Goal: Task Accomplishment & Management: Manage account settings

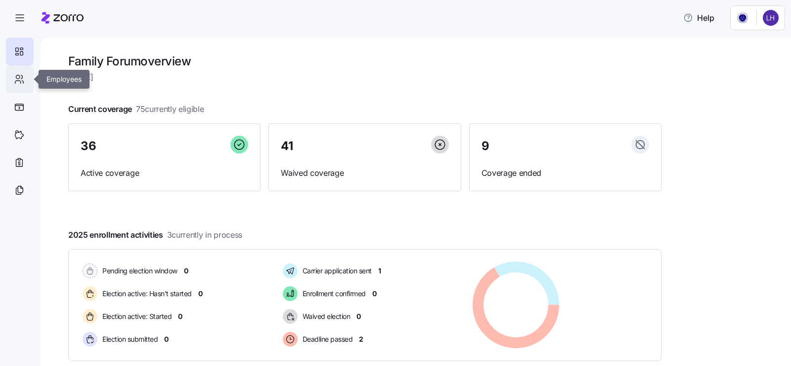
click at [19, 80] on icon at bounding box center [19, 79] width 11 height 12
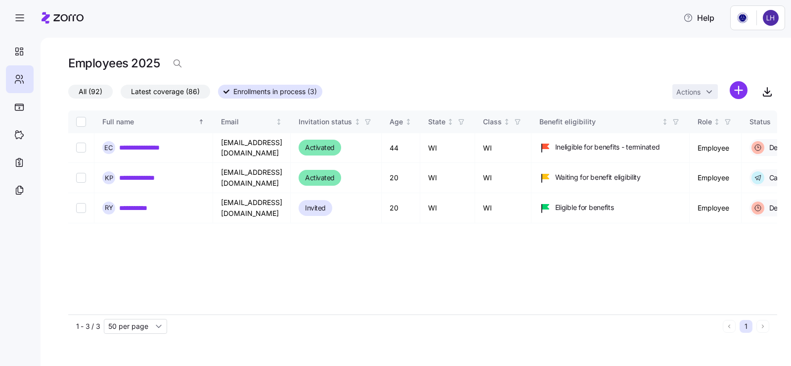
click at [145, 94] on span "Latest coverage (86)" at bounding box center [165, 91] width 69 height 13
click at [121, 94] on input "Latest coverage (86)" at bounding box center [121, 94] width 0 height 0
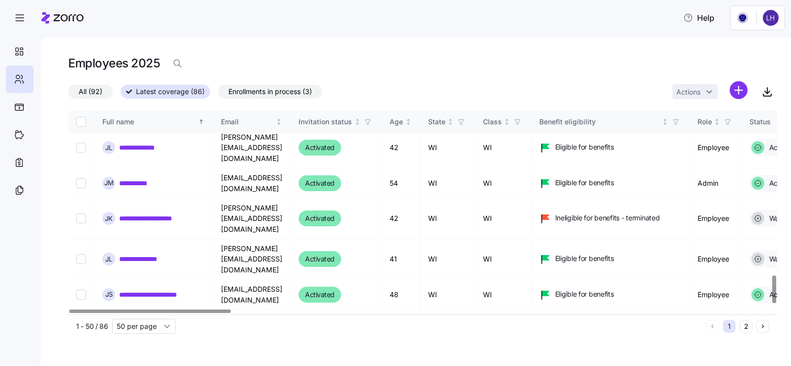
scroll to position [1236, 0]
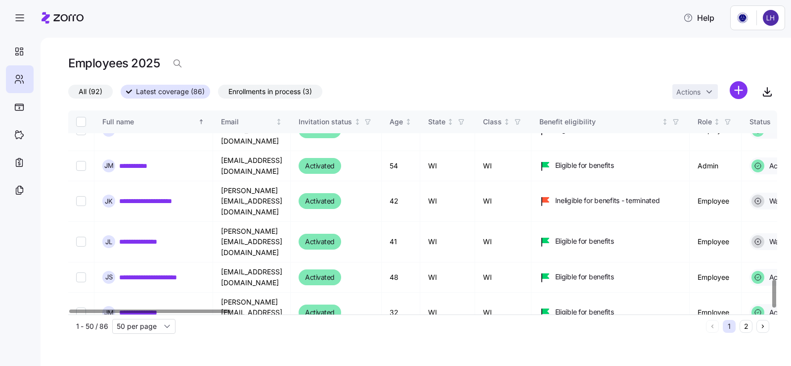
click at [746, 329] on button "2" at bounding box center [746, 326] width 13 height 13
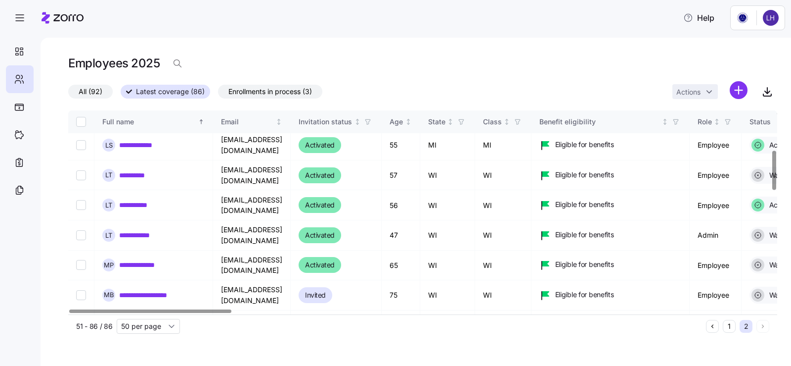
scroll to position [247, 0]
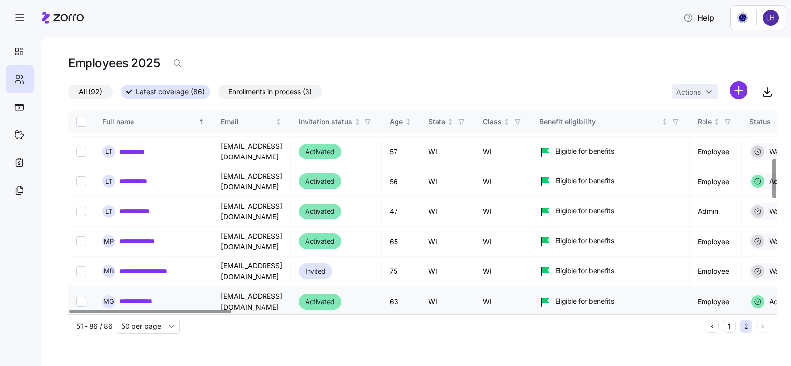
click at [80, 296] on input "Select record 14" at bounding box center [81, 301] width 10 height 10
checkbox input "true"
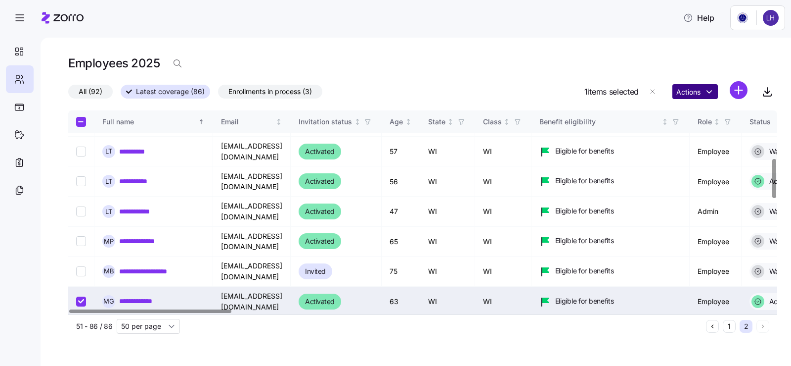
click at [704, 93] on html "**********" at bounding box center [395, 180] width 791 height 360
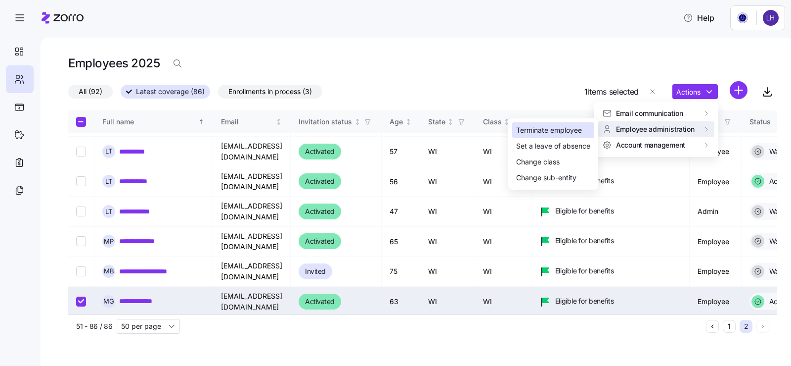
click at [562, 126] on div "Terminate employee" at bounding box center [549, 130] width 66 height 11
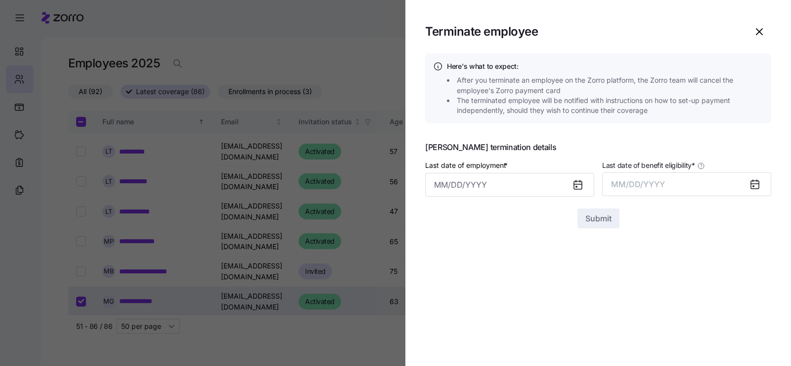
click at [580, 186] on icon at bounding box center [578, 185] width 8 height 8
click at [529, 186] on input "Last date of employment *" at bounding box center [509, 185] width 169 height 24
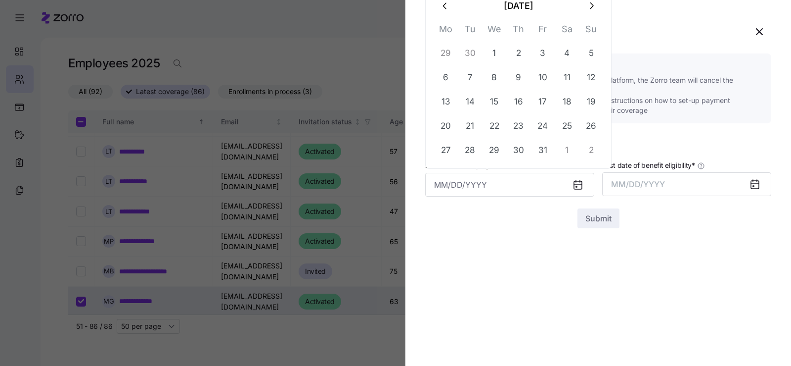
click at [442, 9] on icon "button" at bounding box center [445, 5] width 11 height 11
click at [522, 127] on button "25" at bounding box center [519, 126] width 24 height 24
type input "September 25, 2025"
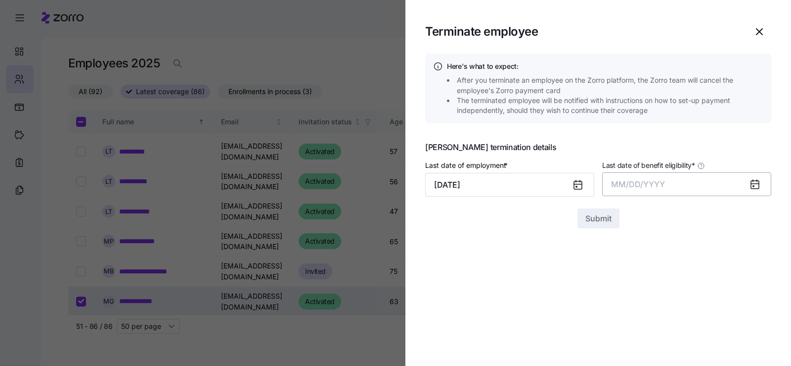
click at [656, 183] on span "MM/DD/YYYY" at bounding box center [638, 184] width 54 height 10
click at [636, 327] on button "Oct" at bounding box center [639, 319] width 56 height 24
click at [595, 221] on span "Submit" at bounding box center [599, 218] width 26 height 12
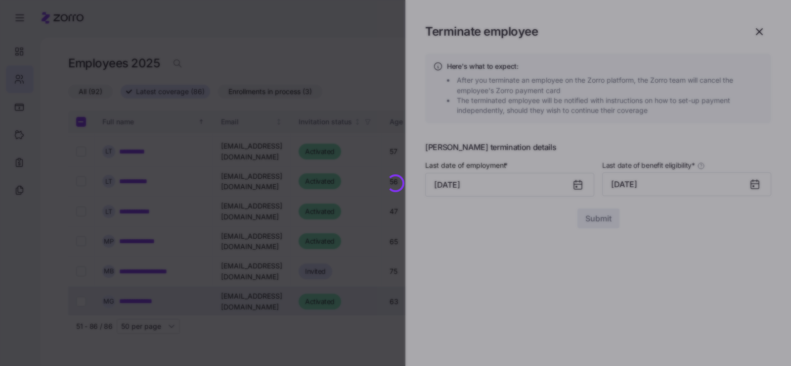
checkbox input "false"
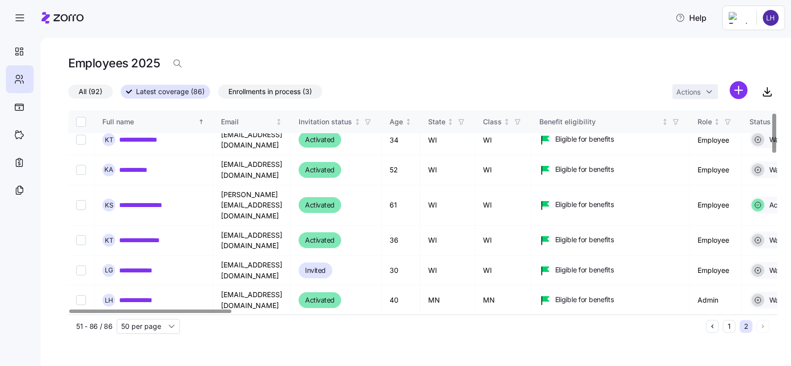
scroll to position [0, 0]
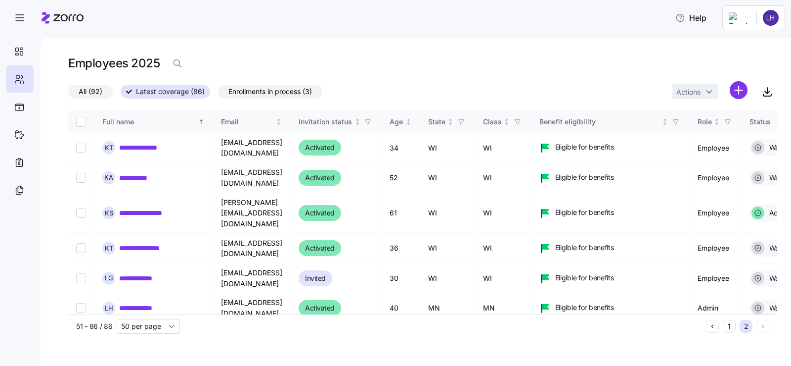
click at [439, 96] on div "All (92) Latest coverage (86) Enrollments in process (3) Actions" at bounding box center [422, 91] width 709 height 21
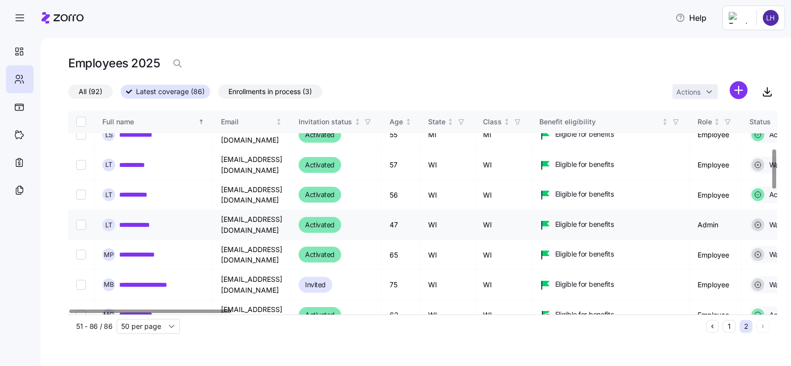
scroll to position [247, 0]
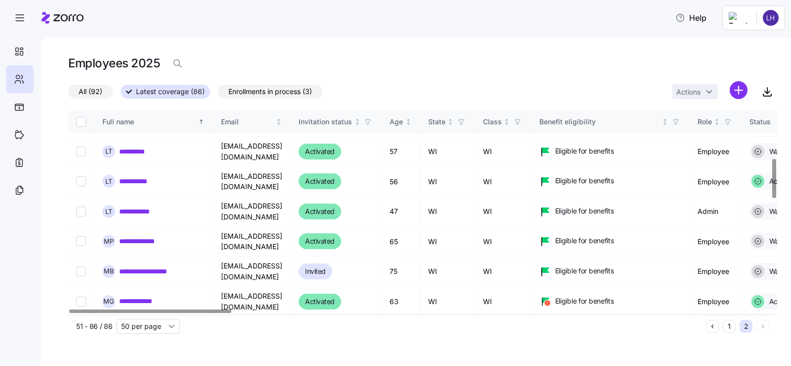
click at [269, 93] on span "Enrollments in process (3)" at bounding box center [271, 91] width 84 height 13
click at [218, 94] on input "Enrollments in process (3)" at bounding box center [218, 94] width 0 height 0
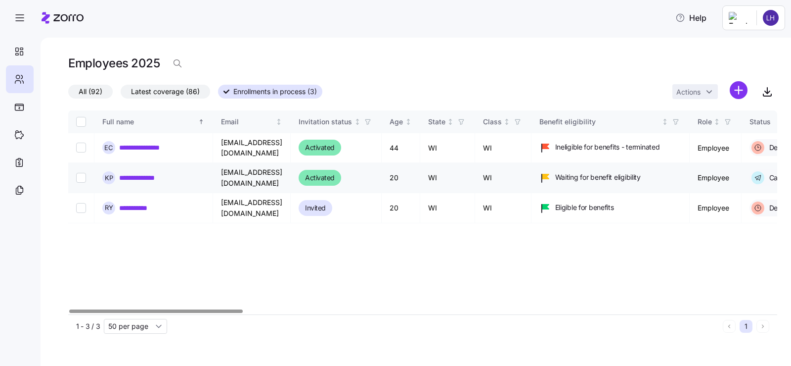
click at [146, 175] on link "**********" at bounding box center [141, 178] width 45 height 10
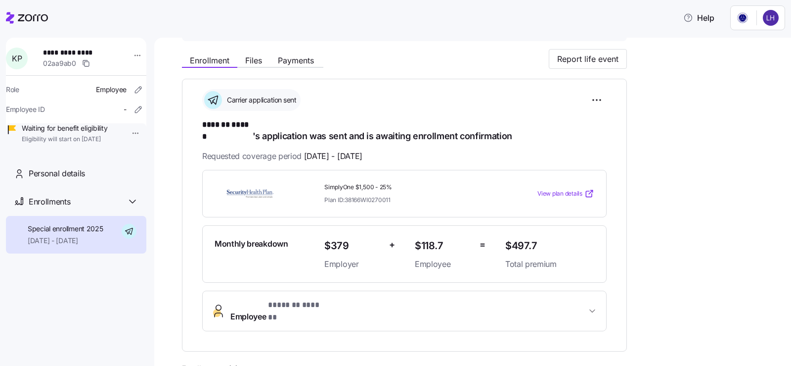
scroll to position [49, 0]
